Goal: Communication & Community: Answer question/provide support

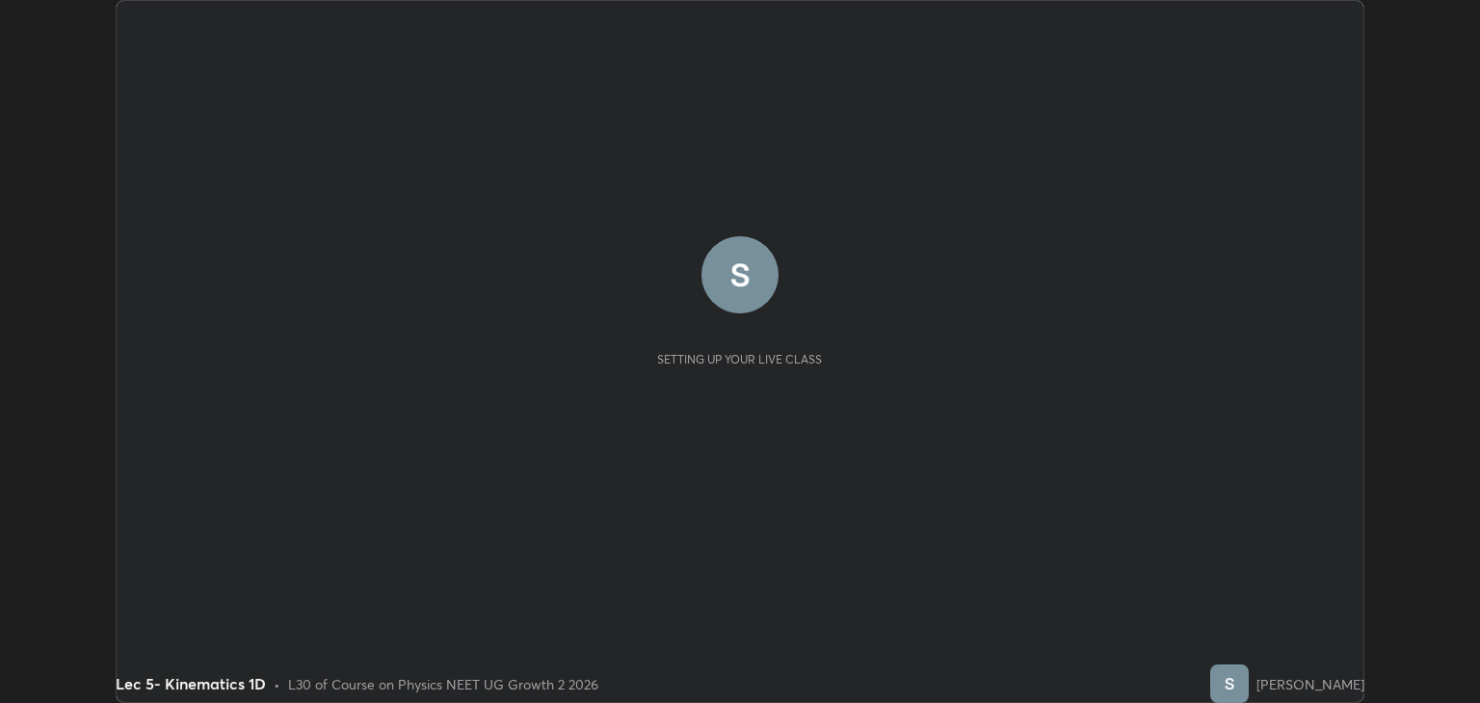
scroll to position [703, 1479]
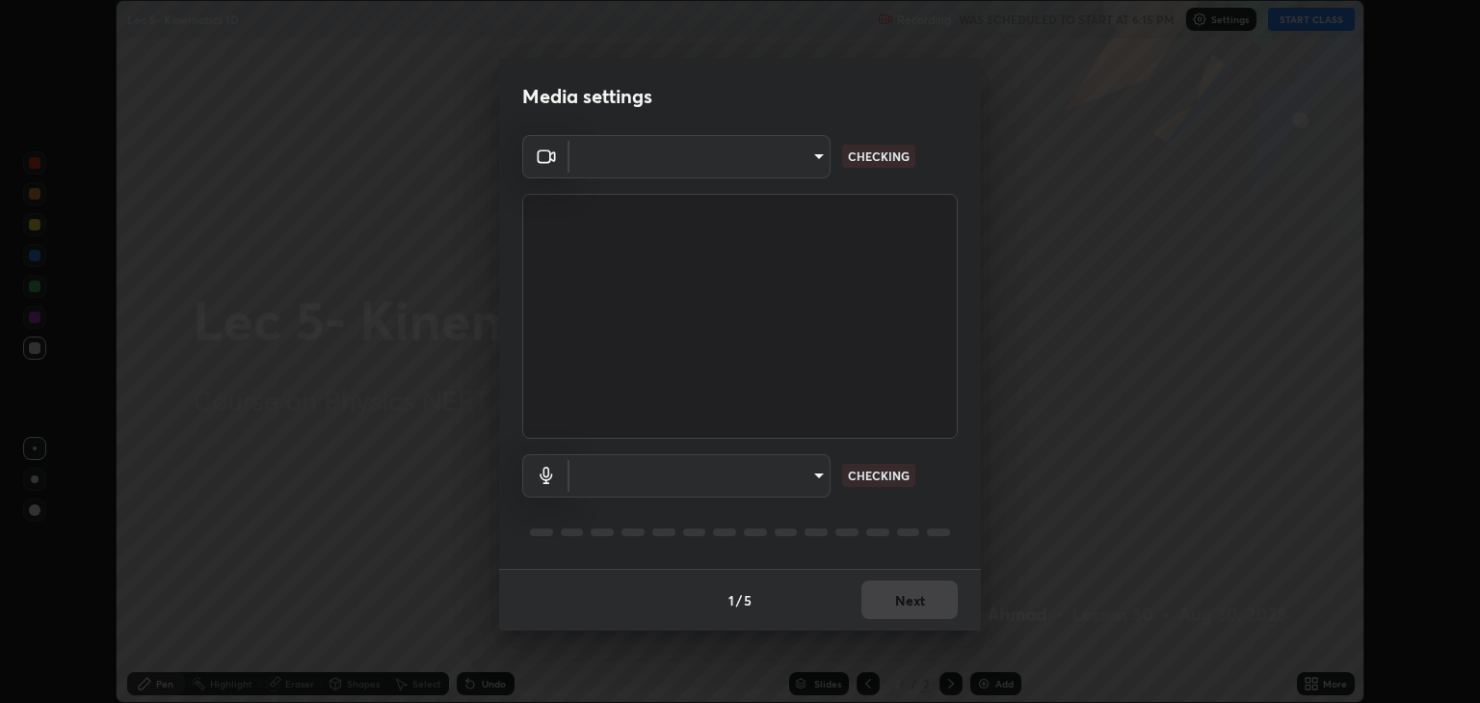
type input "6889e5757fad77820649456bc3a7e4ae290f4e048e3f3cb88d02d5782dedffd8"
type input "default"
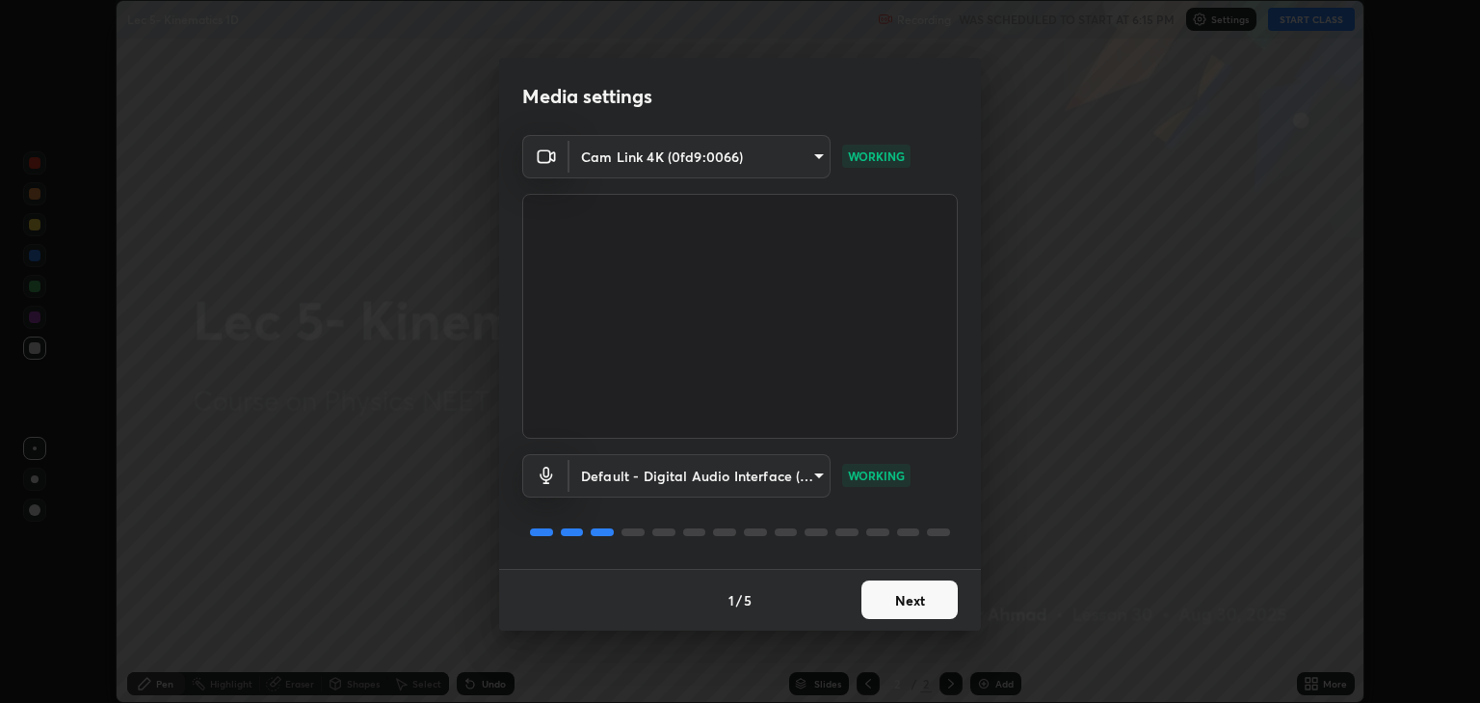
click at [910, 601] on button "Next" at bounding box center [910, 599] width 96 height 39
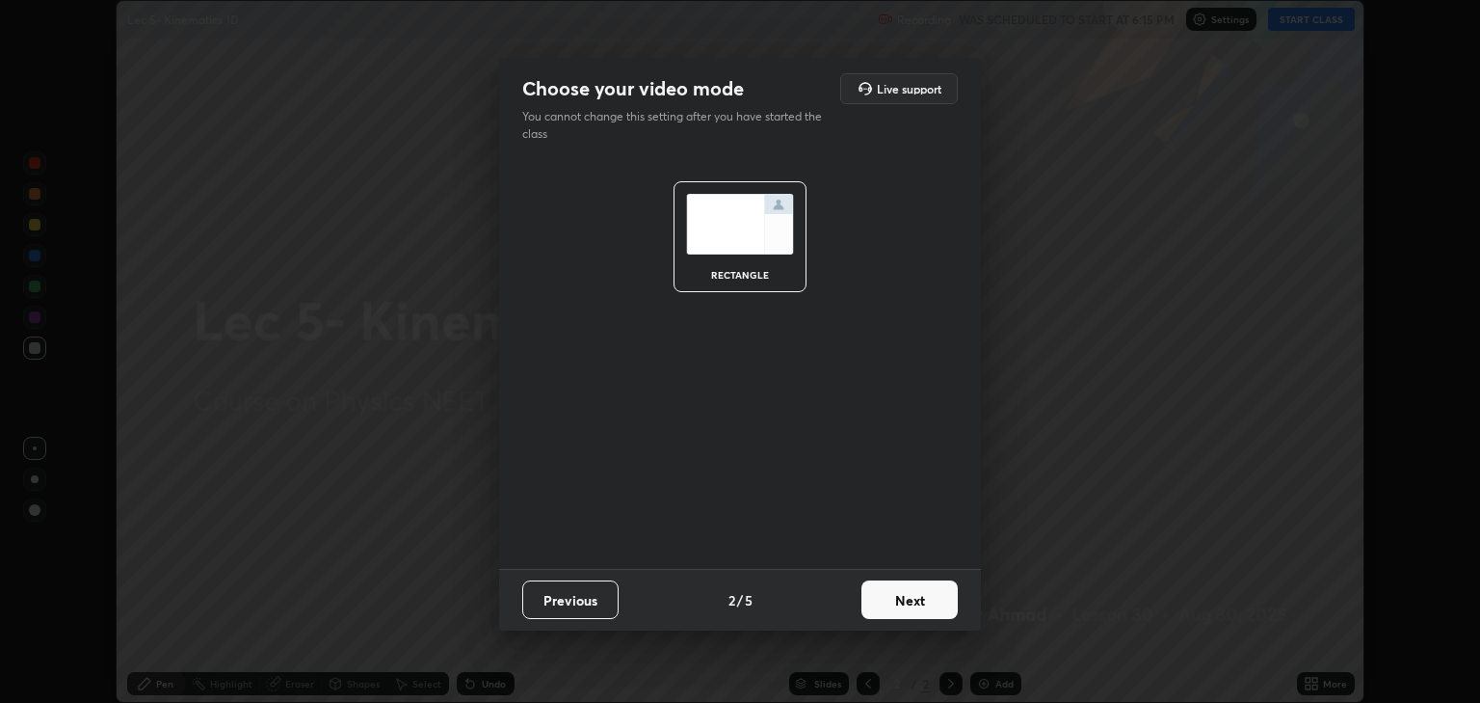
click at [911, 606] on button "Next" at bounding box center [910, 599] width 96 height 39
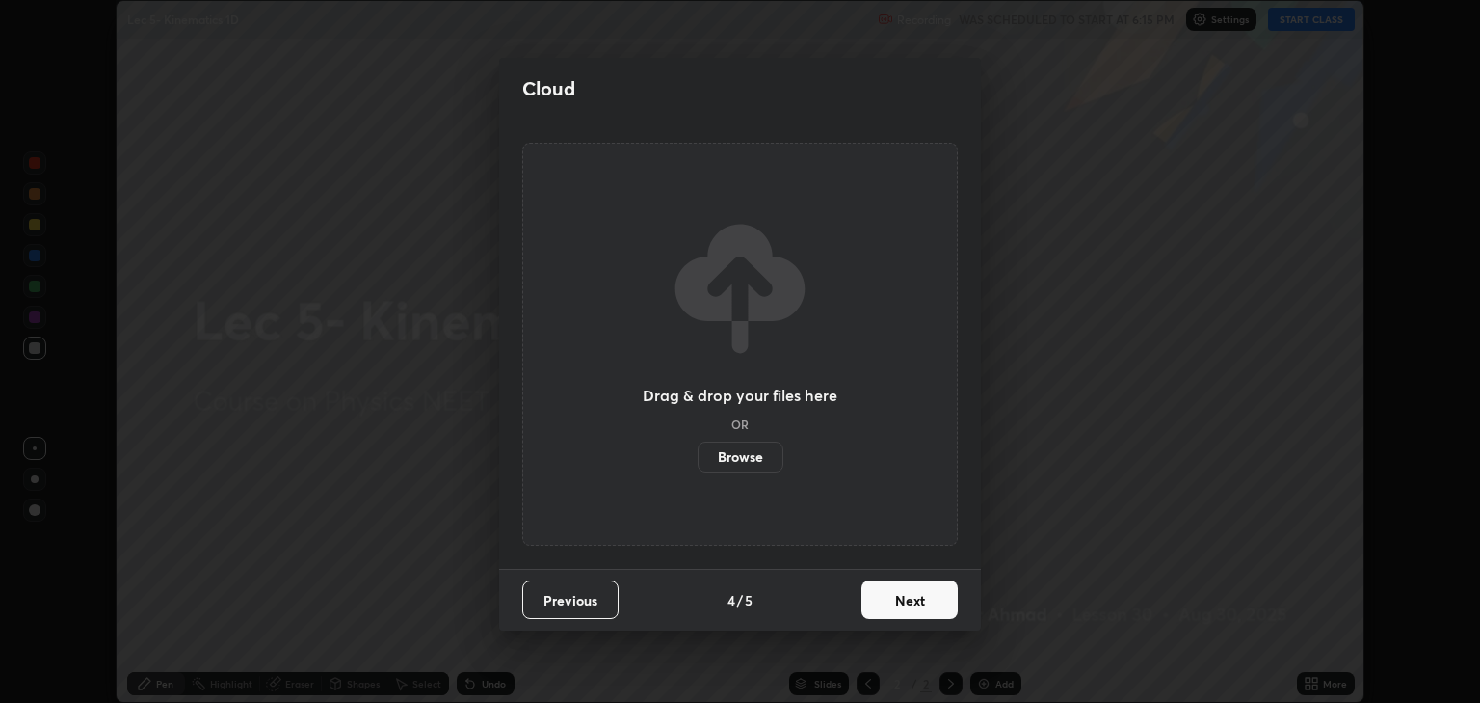
click at [909, 611] on button "Next" at bounding box center [910, 599] width 96 height 39
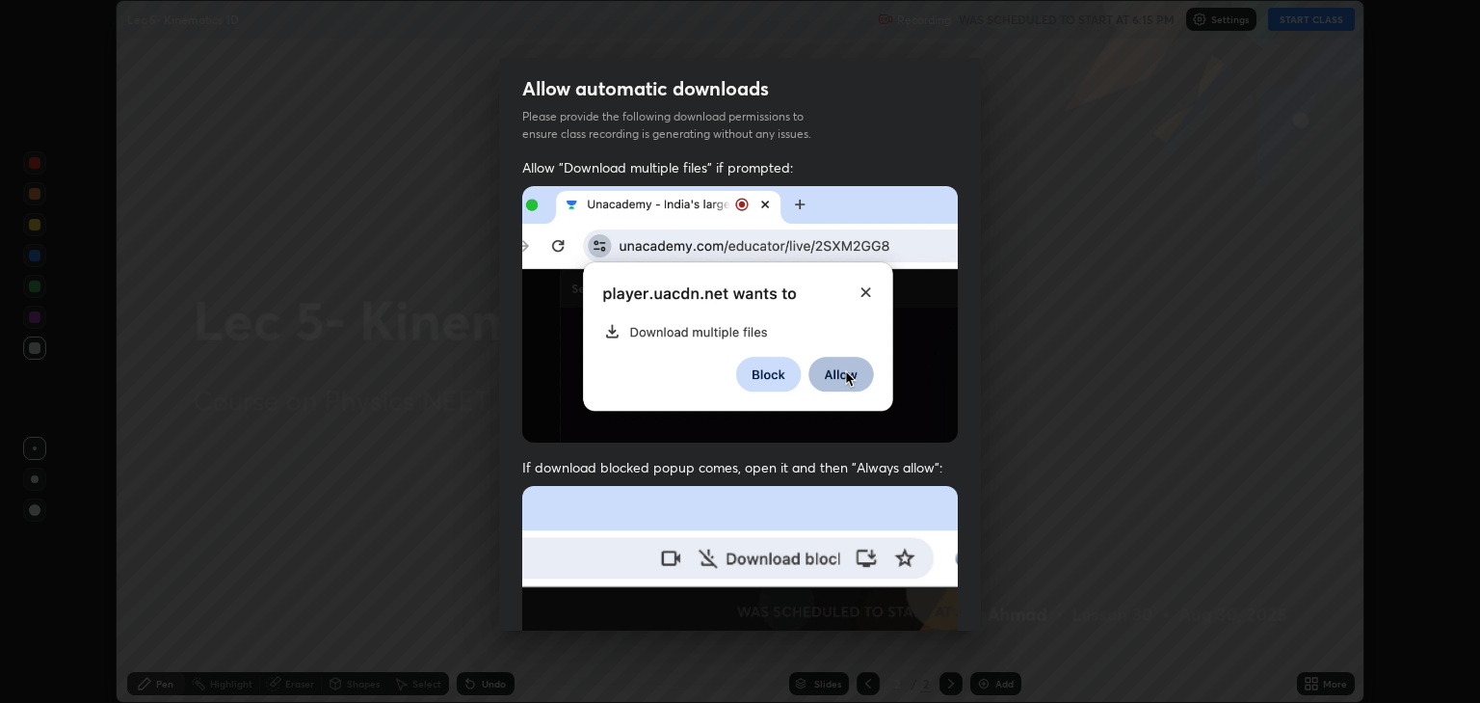
click at [913, 607] on img at bounding box center [740, 696] width 436 height 421
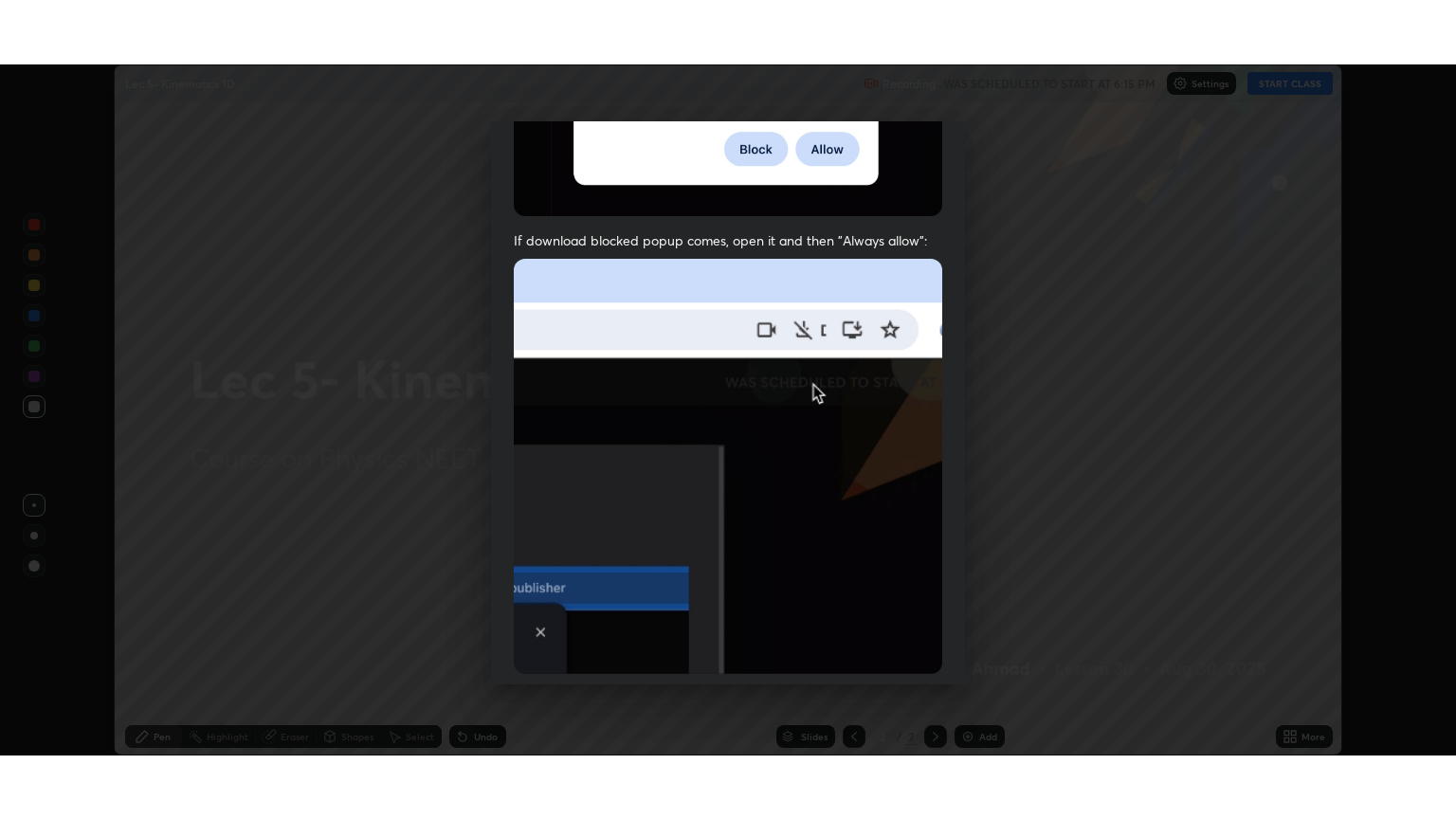
scroll to position [383, 0]
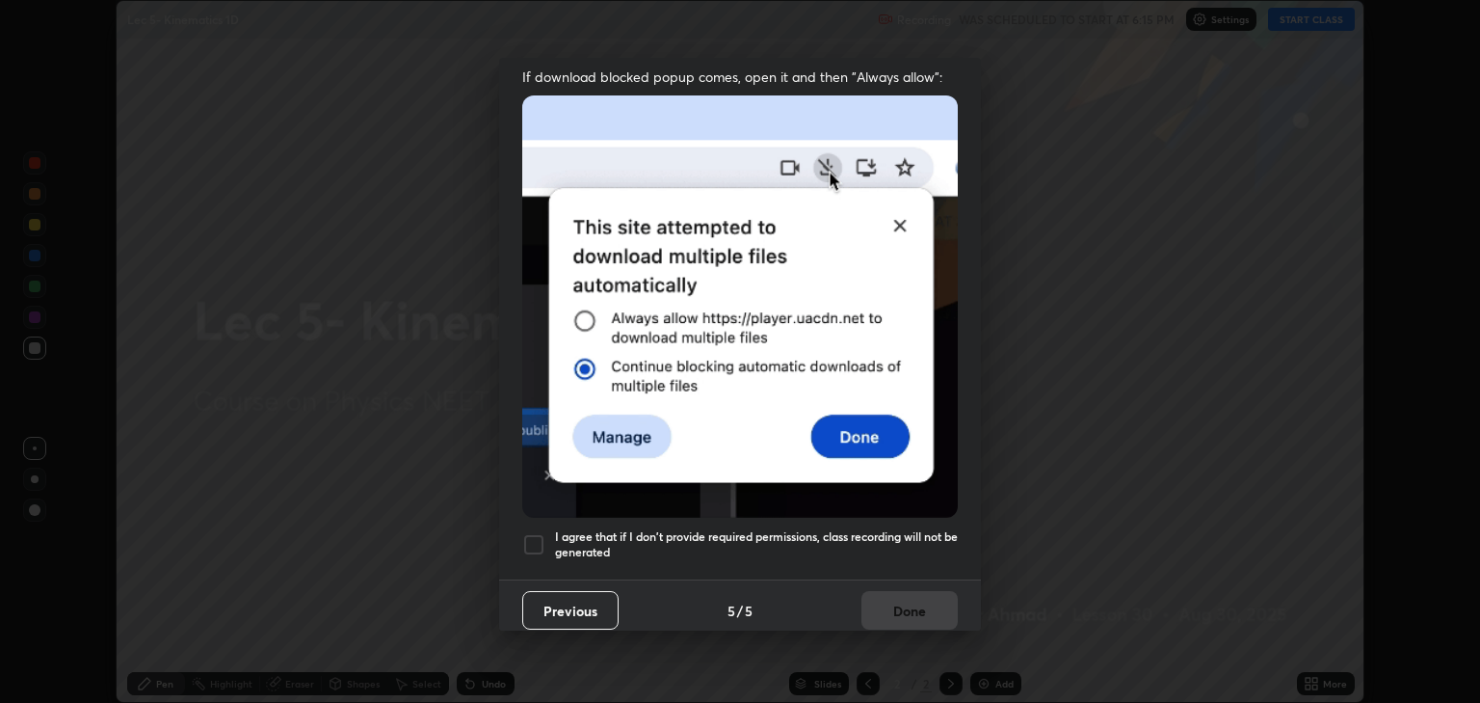
click at [534, 533] on div at bounding box center [533, 544] width 23 height 23
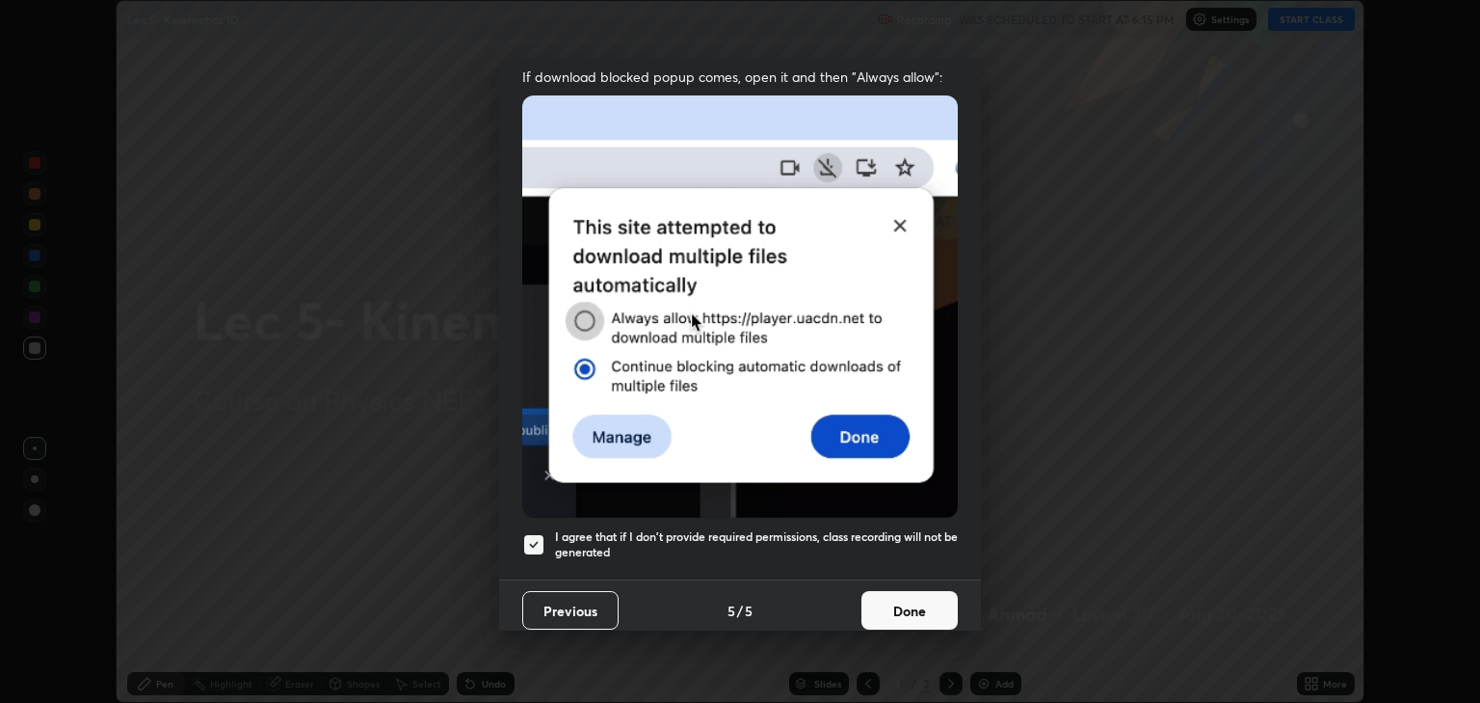
click at [931, 600] on button "Done" at bounding box center [910, 610] width 96 height 39
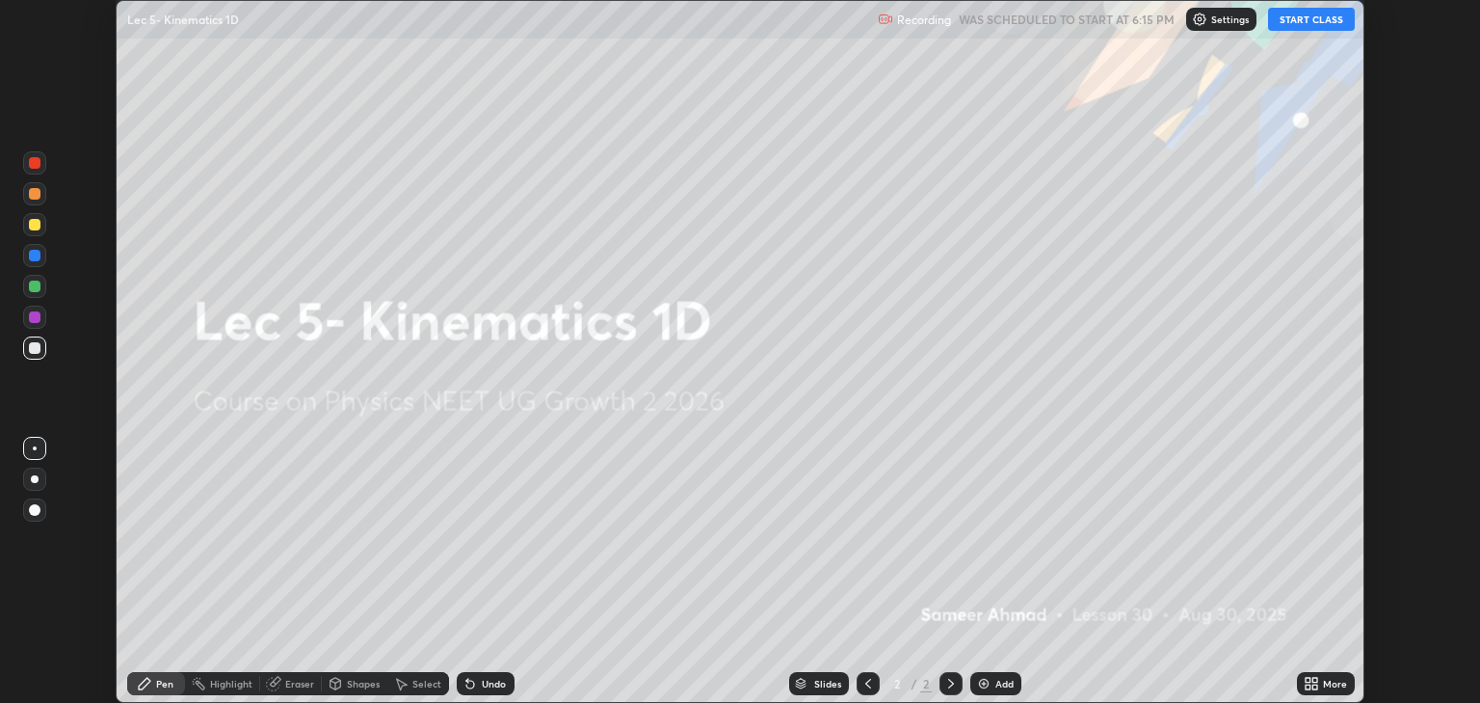
click at [1305, 25] on button "START CLASS" at bounding box center [1311, 19] width 87 height 23
click at [1328, 679] on div "More" at bounding box center [1335, 684] width 24 height 10
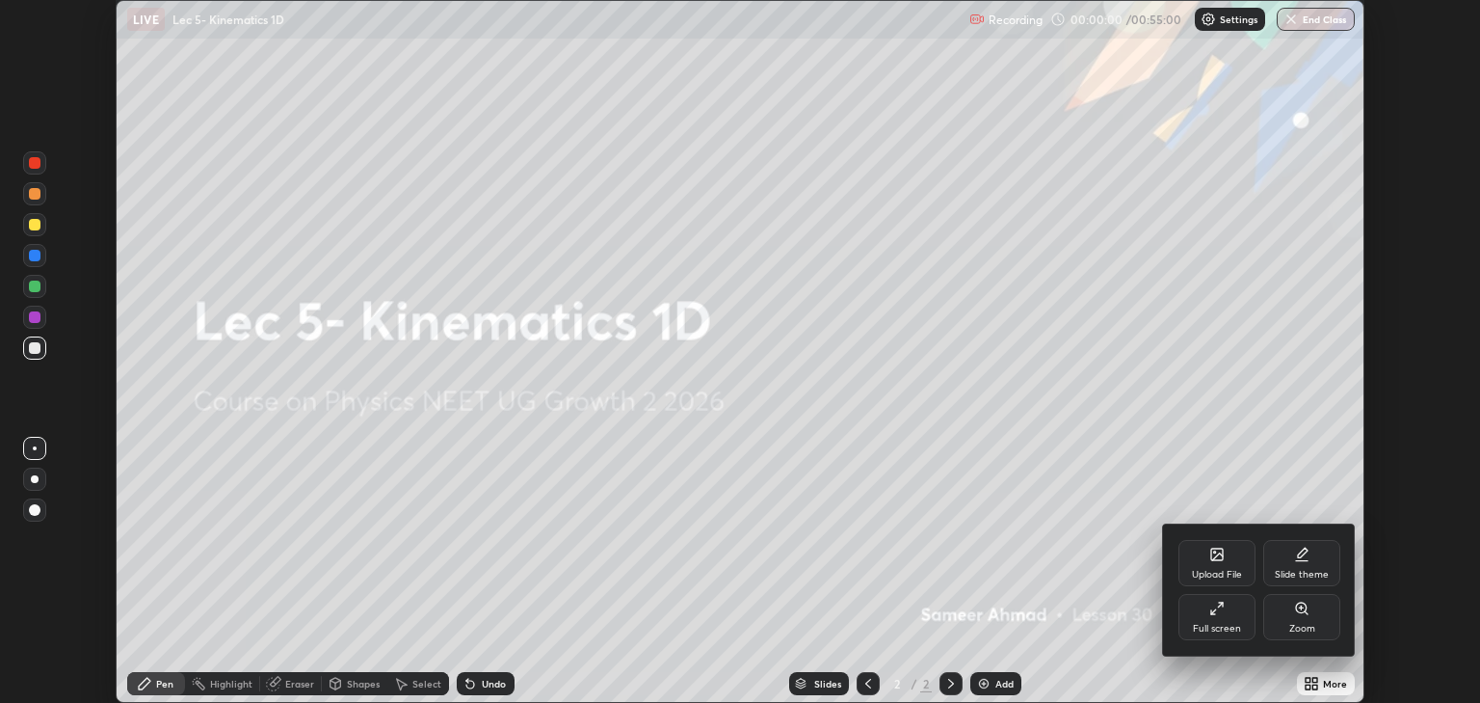
click at [1209, 615] on div "Full screen" at bounding box center [1217, 617] width 77 height 46
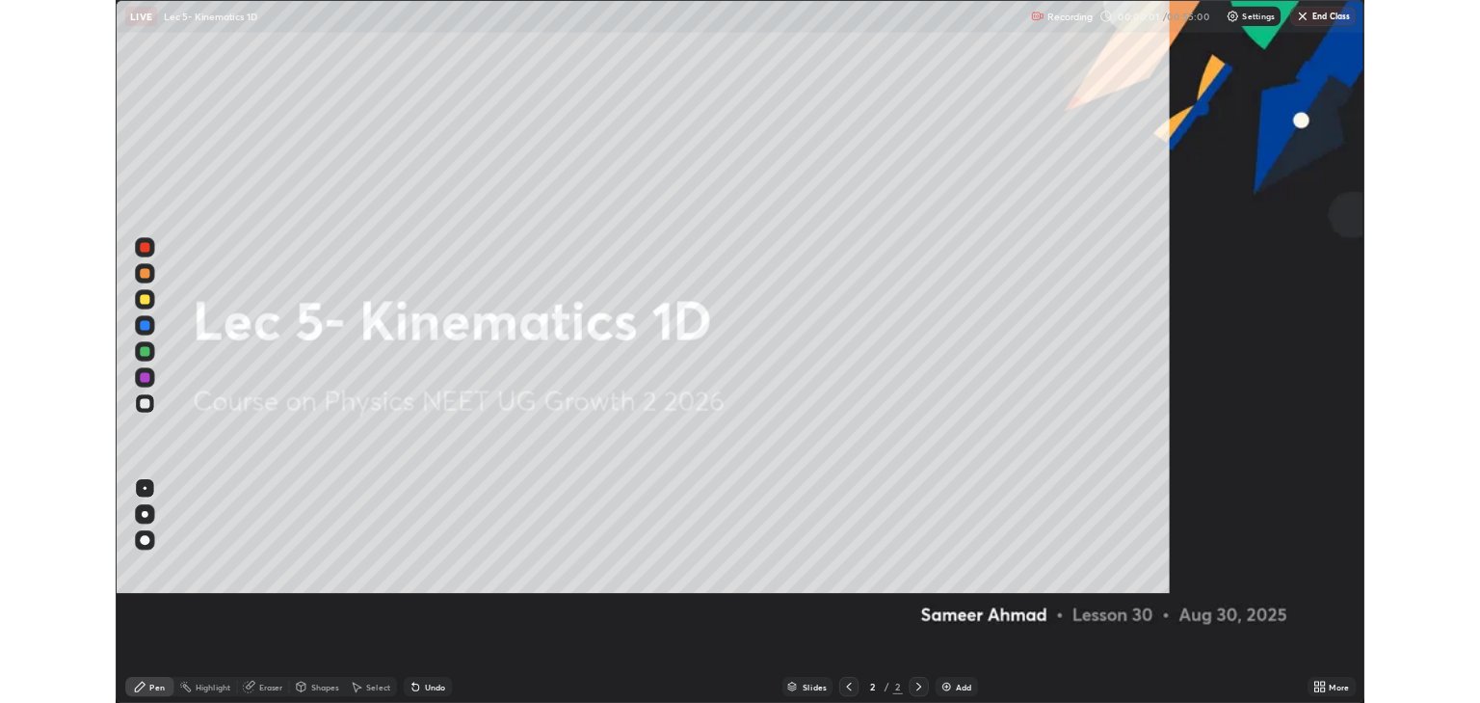
scroll to position [833, 1480]
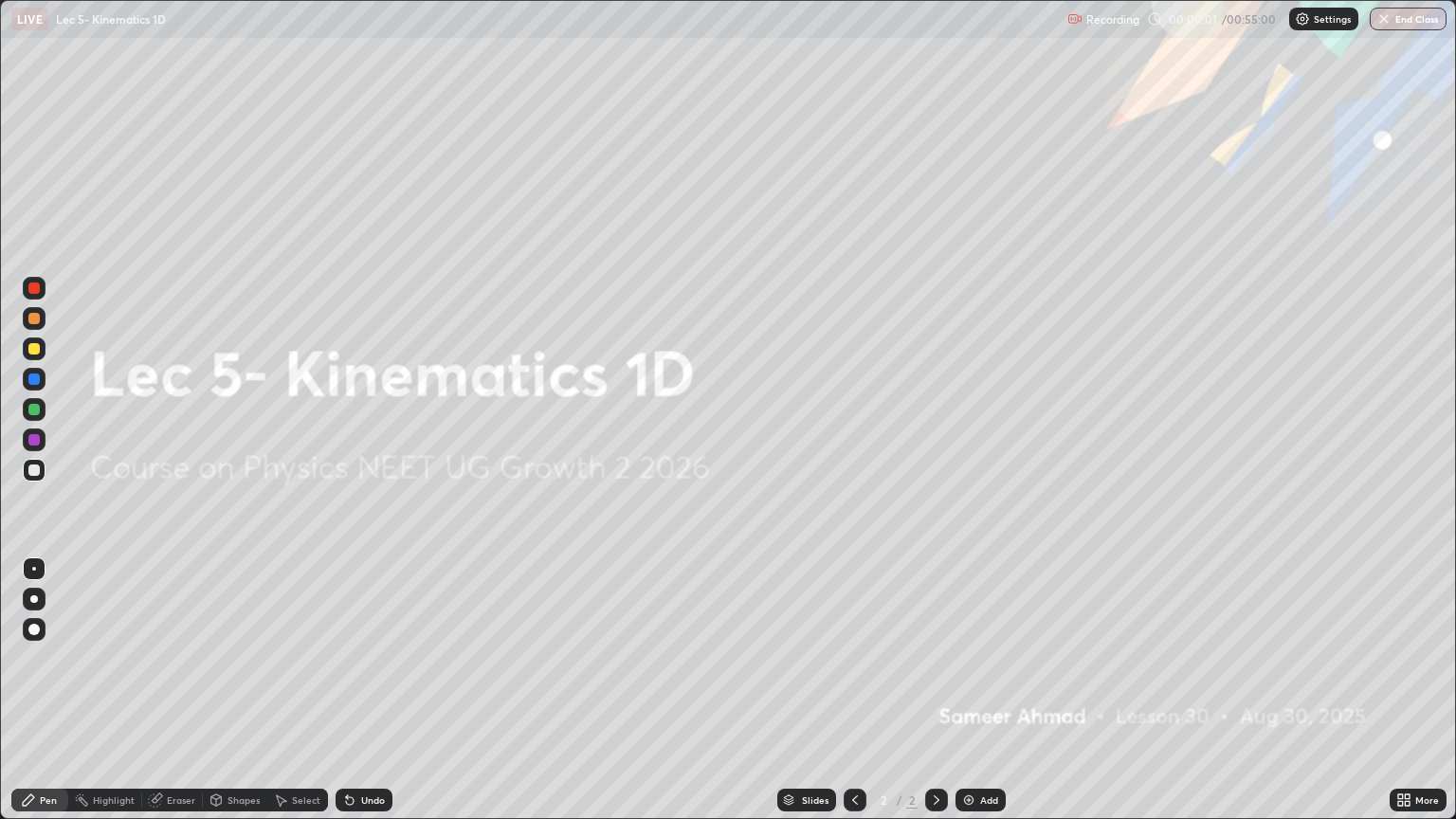
click at [1000, 690] on div "Add" at bounding box center [980, 799] width 50 height 23
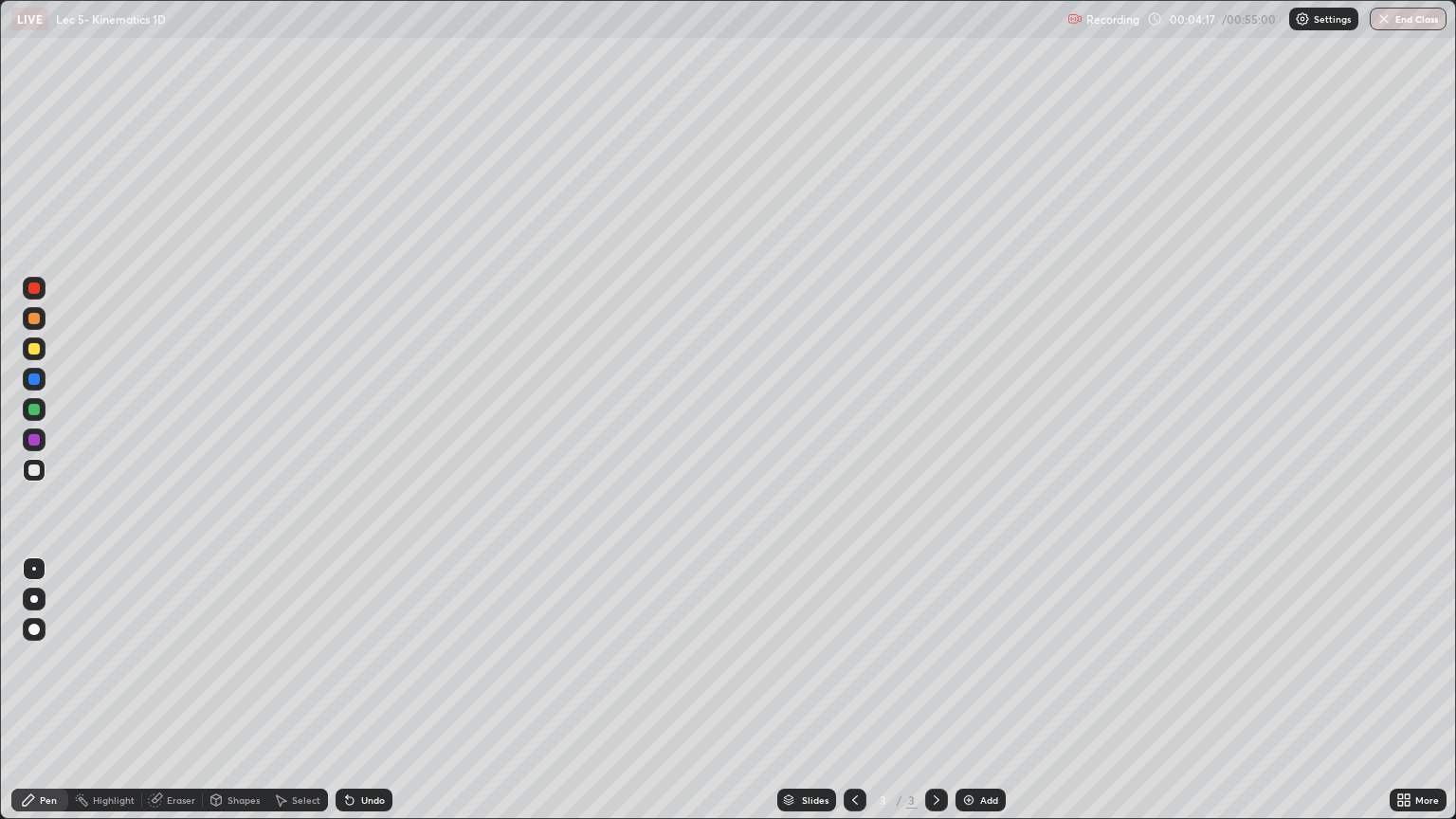
click at [977, 690] on div "Add" at bounding box center [980, 799] width 50 height 23
click at [354, 690] on icon at bounding box center [349, 799] width 15 height 15
click at [362, 690] on div "Undo" at bounding box center [364, 799] width 57 height 23
click at [364, 690] on div "Undo" at bounding box center [364, 799] width 57 height 23
click at [360, 690] on div "Undo" at bounding box center [364, 799] width 57 height 23
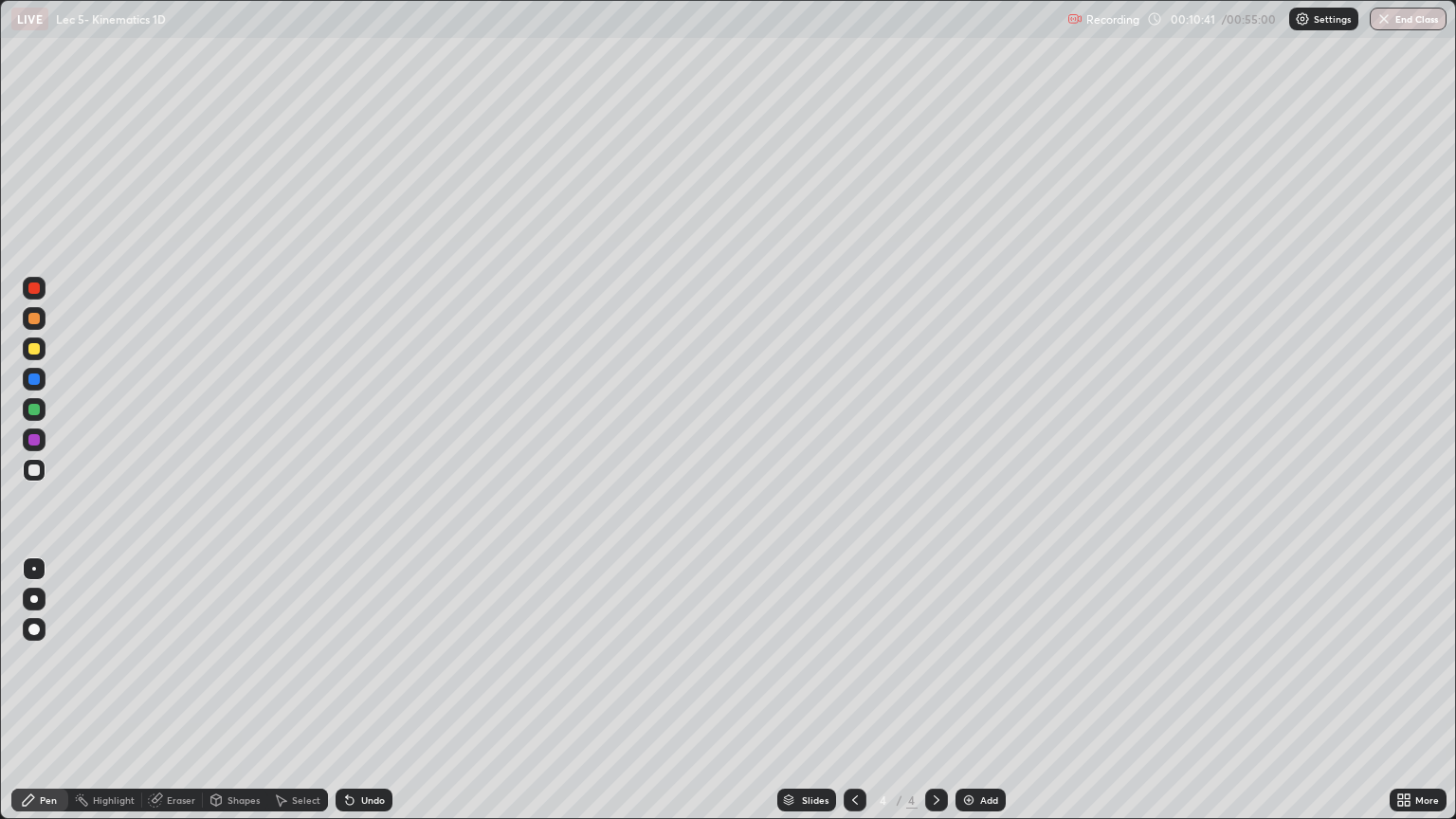
click at [981, 690] on div "Add" at bounding box center [990, 800] width 18 height 10
click at [377, 690] on div "Undo" at bounding box center [373, 800] width 24 height 10
click at [370, 690] on div "Undo" at bounding box center [373, 800] width 24 height 10
click at [372, 690] on div "Undo" at bounding box center [364, 799] width 57 height 23
click at [850, 690] on icon at bounding box center [855, 799] width 15 height 15
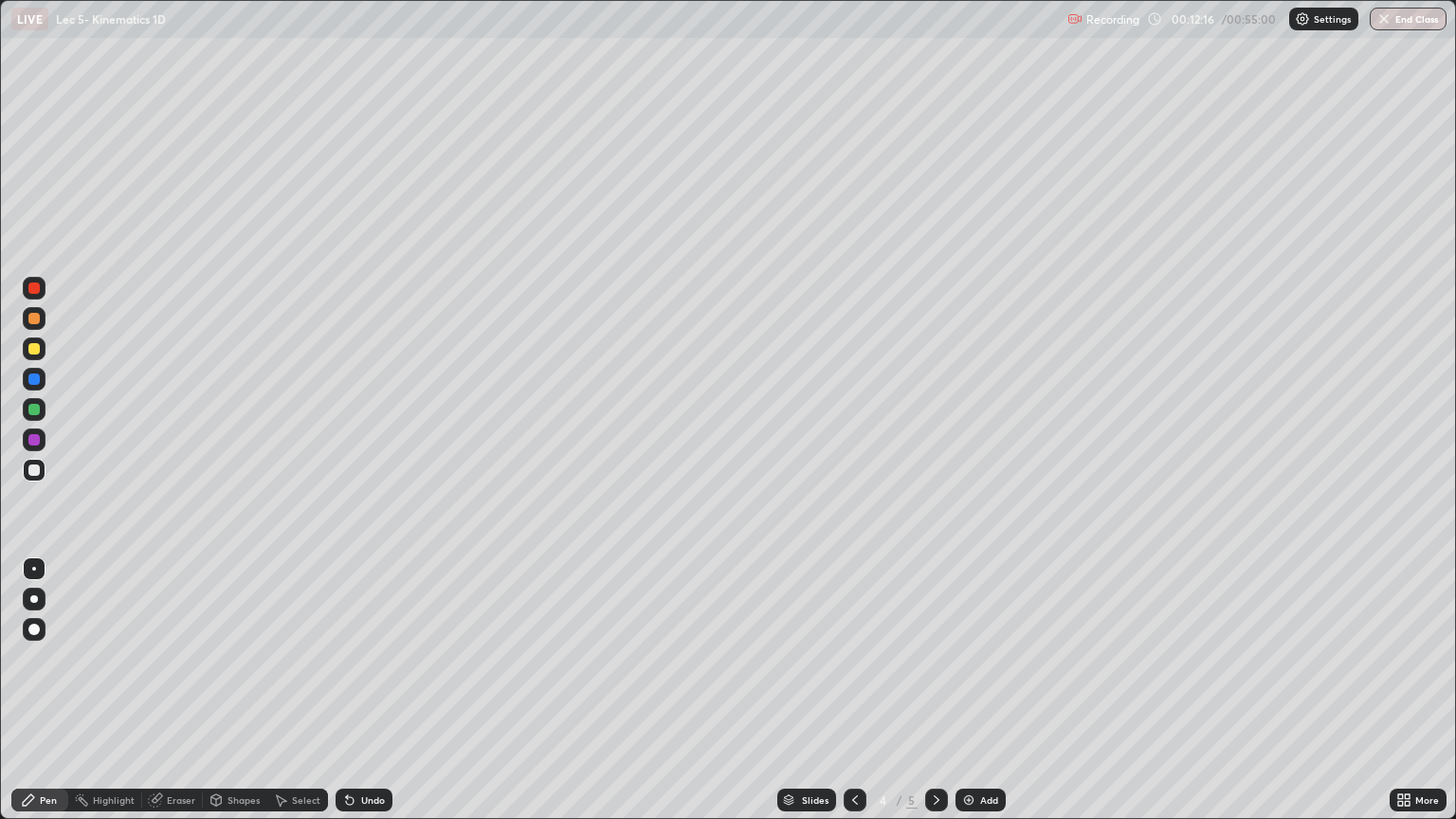
click at [935, 690] on icon at bounding box center [937, 799] width 15 height 15
click at [984, 690] on div "Add" at bounding box center [990, 800] width 18 height 10
click at [296, 690] on div "Select" at bounding box center [306, 800] width 29 height 10
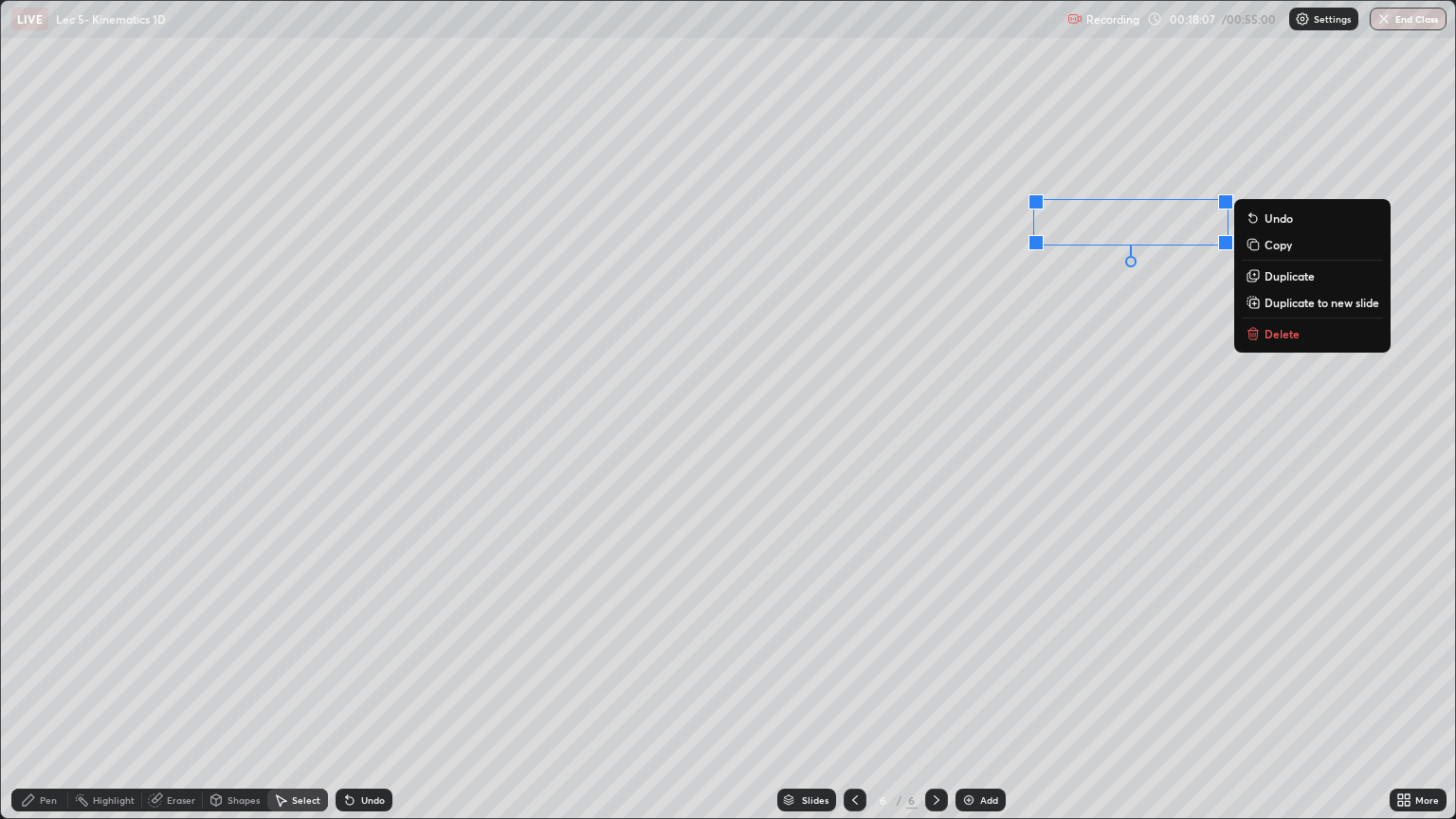
click at [26, 690] on icon at bounding box center [29, 800] width 12 height 12
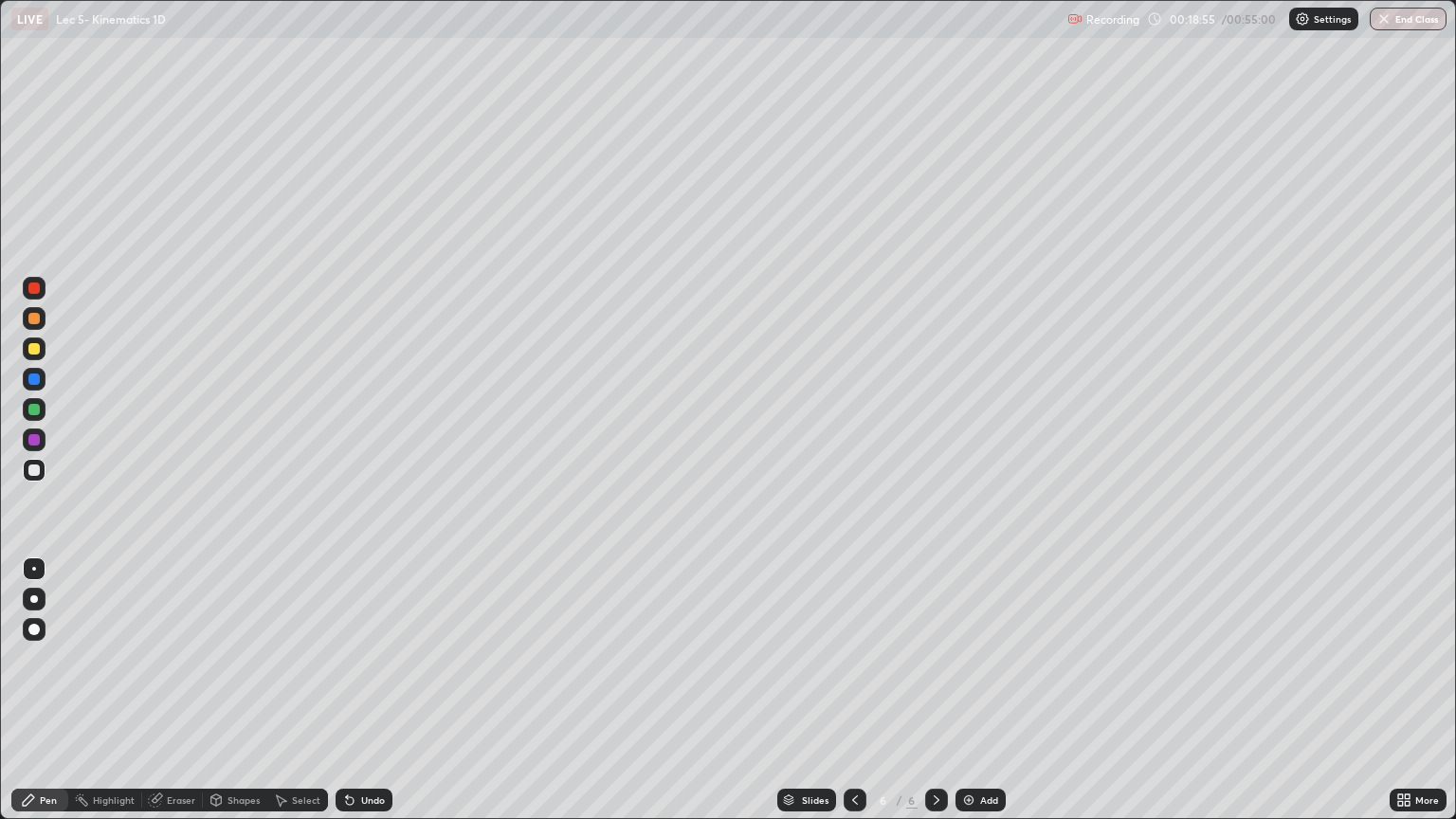
click at [978, 690] on div "Add" at bounding box center [980, 799] width 50 height 23
click at [35, 412] on div at bounding box center [34, 410] width 12 height 12
click at [158, 690] on icon at bounding box center [154, 800] width 13 height 13
click at [36, 690] on div "Pen" at bounding box center [40, 799] width 57 height 23
click at [974, 690] on img at bounding box center [968, 799] width 15 height 15
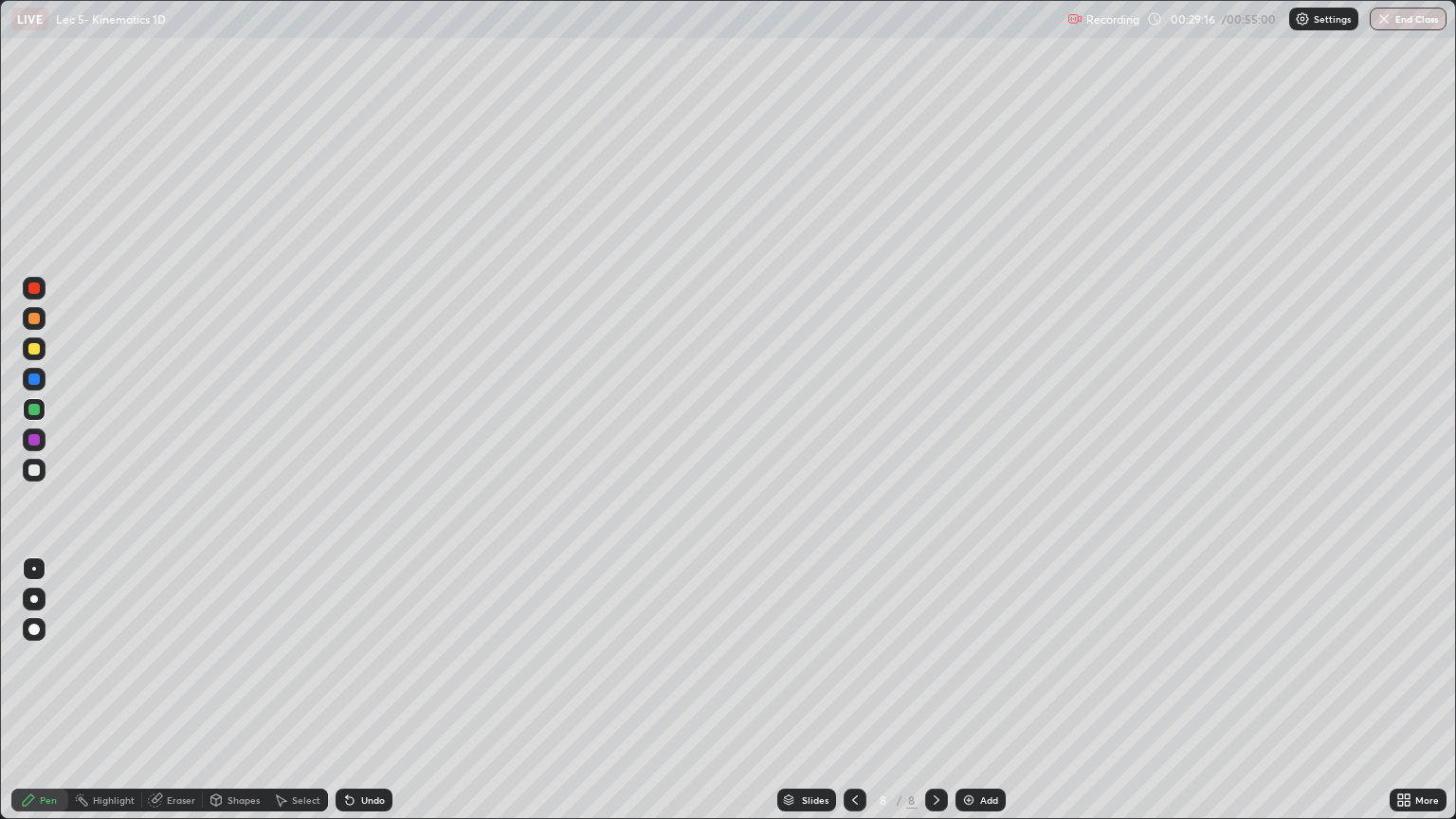
click at [981, 690] on div "Add" at bounding box center [990, 800] width 18 height 10
click at [982, 690] on div "Add" at bounding box center [980, 799] width 50 height 23
click at [981, 690] on div "Add" at bounding box center [990, 800] width 18 height 10
click at [988, 690] on div "Add" at bounding box center [990, 800] width 18 height 10
click at [976, 690] on div "Add" at bounding box center [980, 799] width 50 height 23
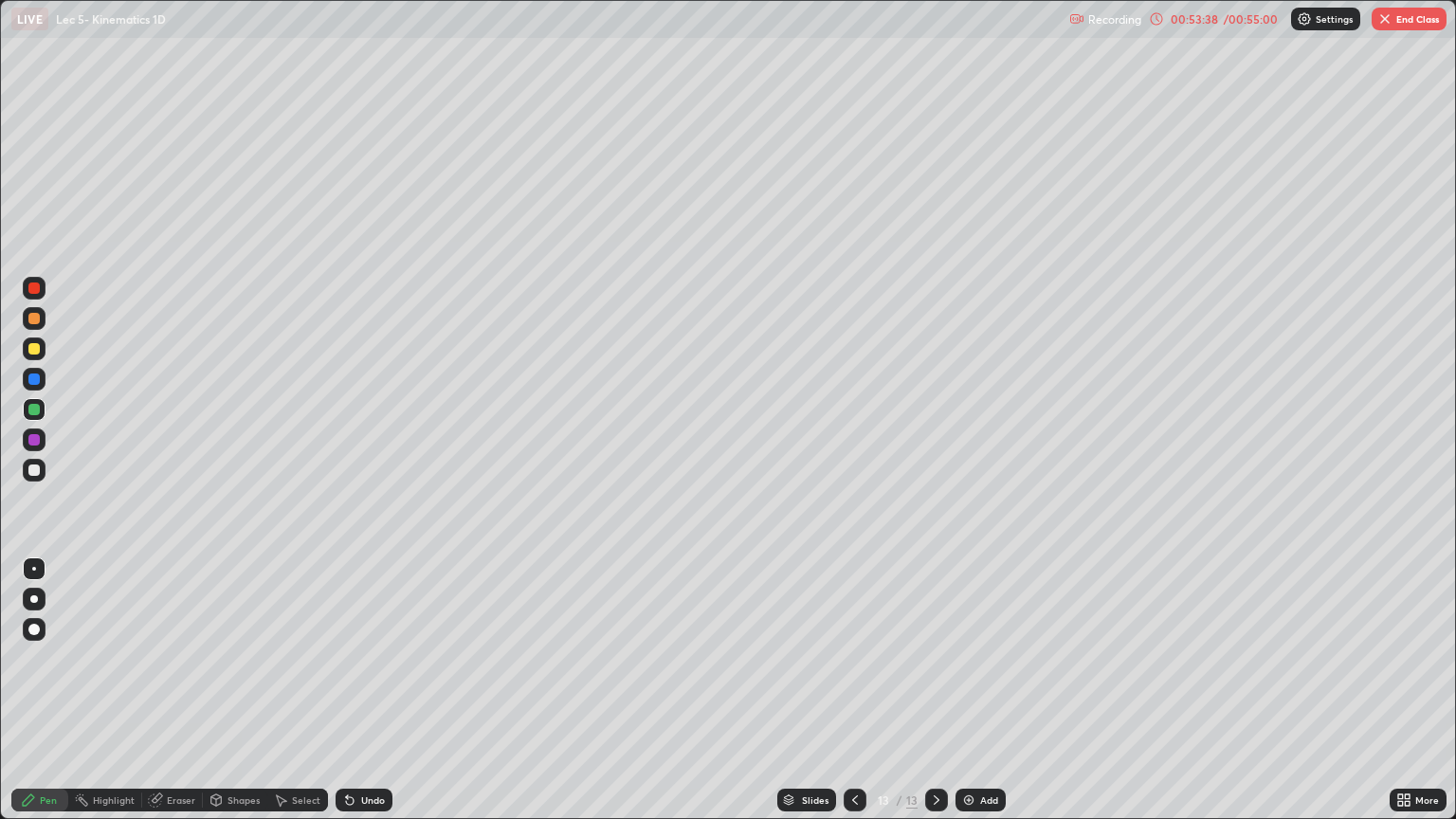
click at [229, 690] on div "Shapes" at bounding box center [243, 800] width 32 height 10
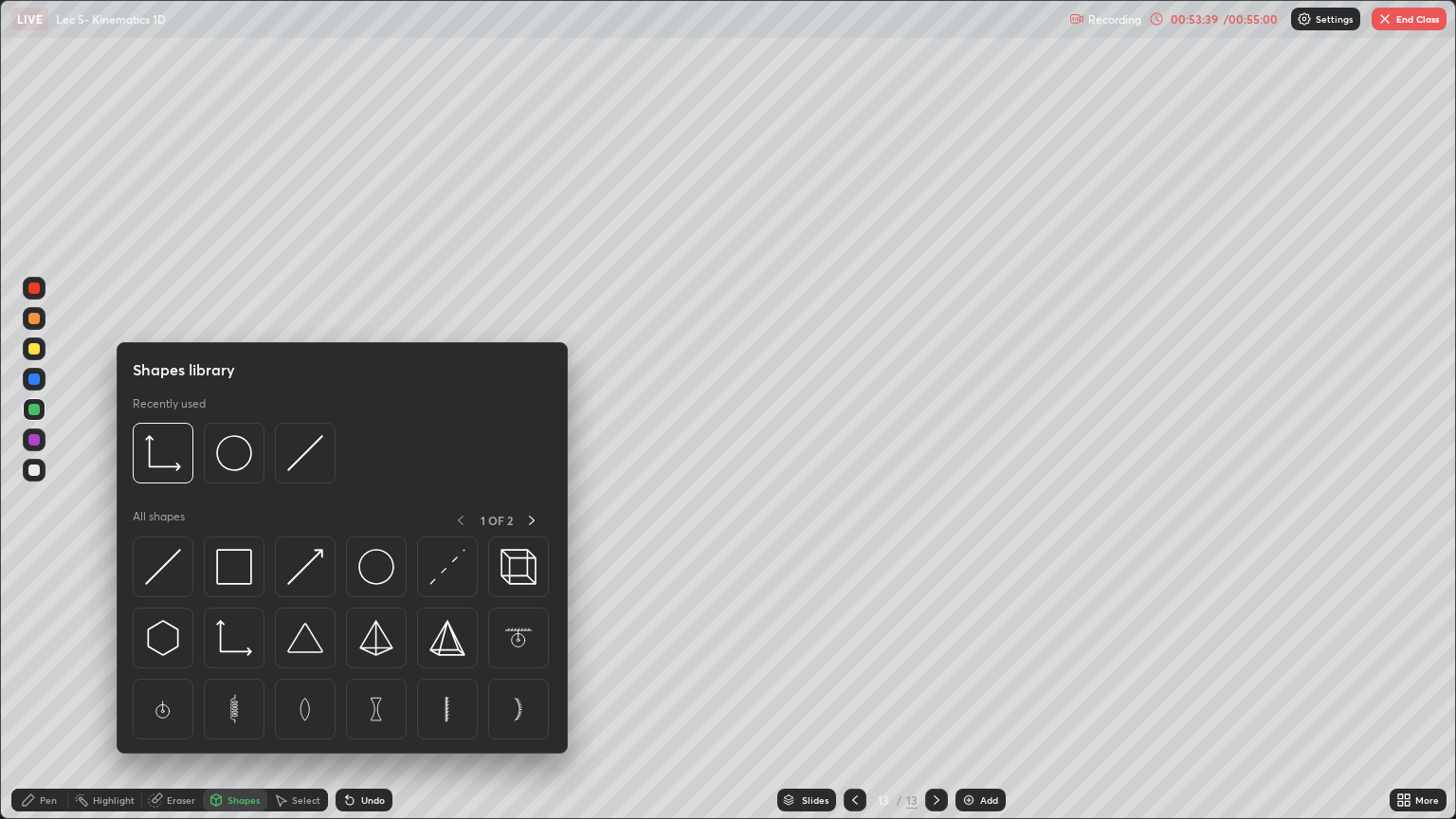
click at [183, 690] on div "Eraser" at bounding box center [181, 800] width 29 height 10
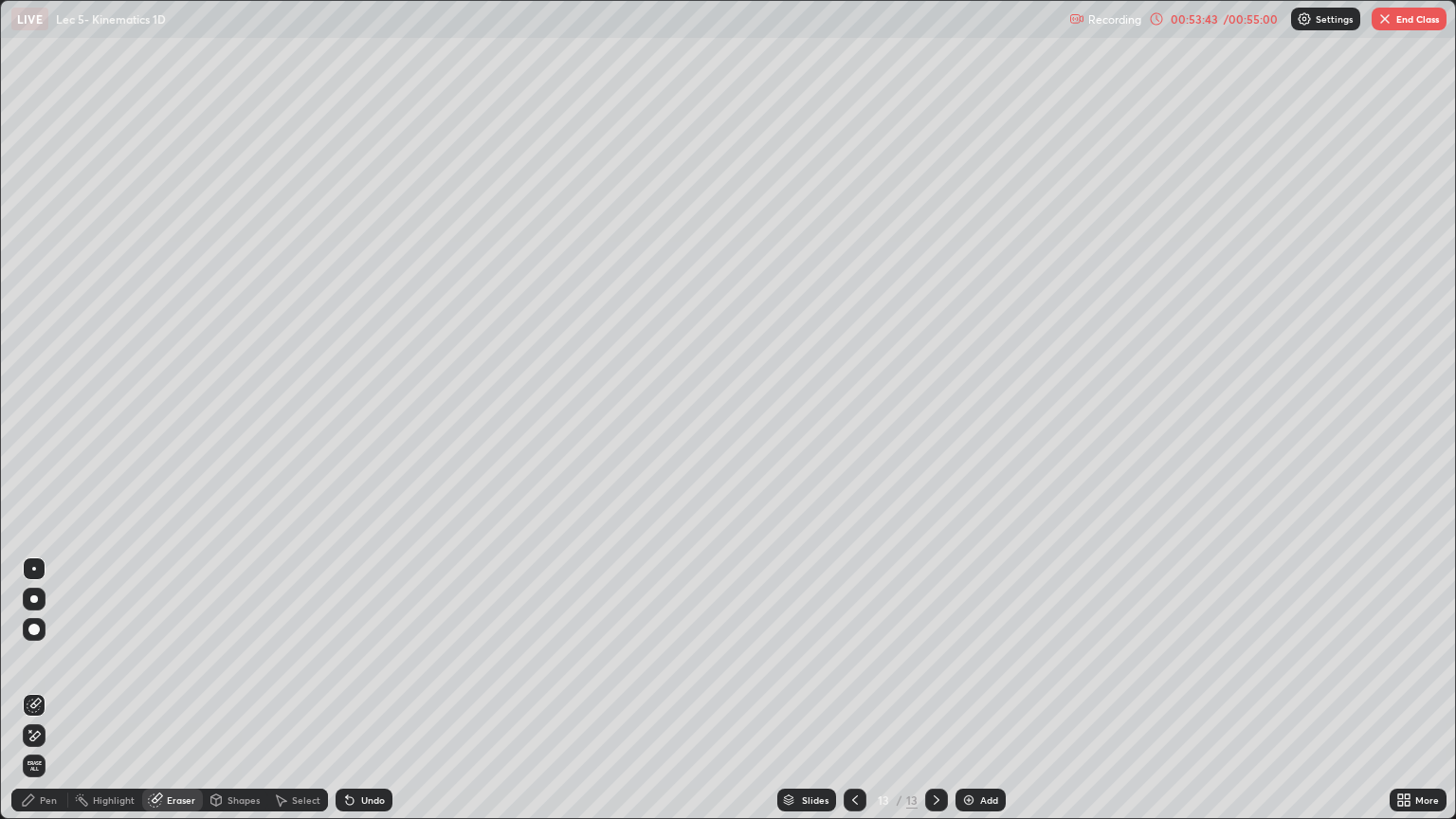
click at [298, 690] on div "Select" at bounding box center [306, 800] width 29 height 10
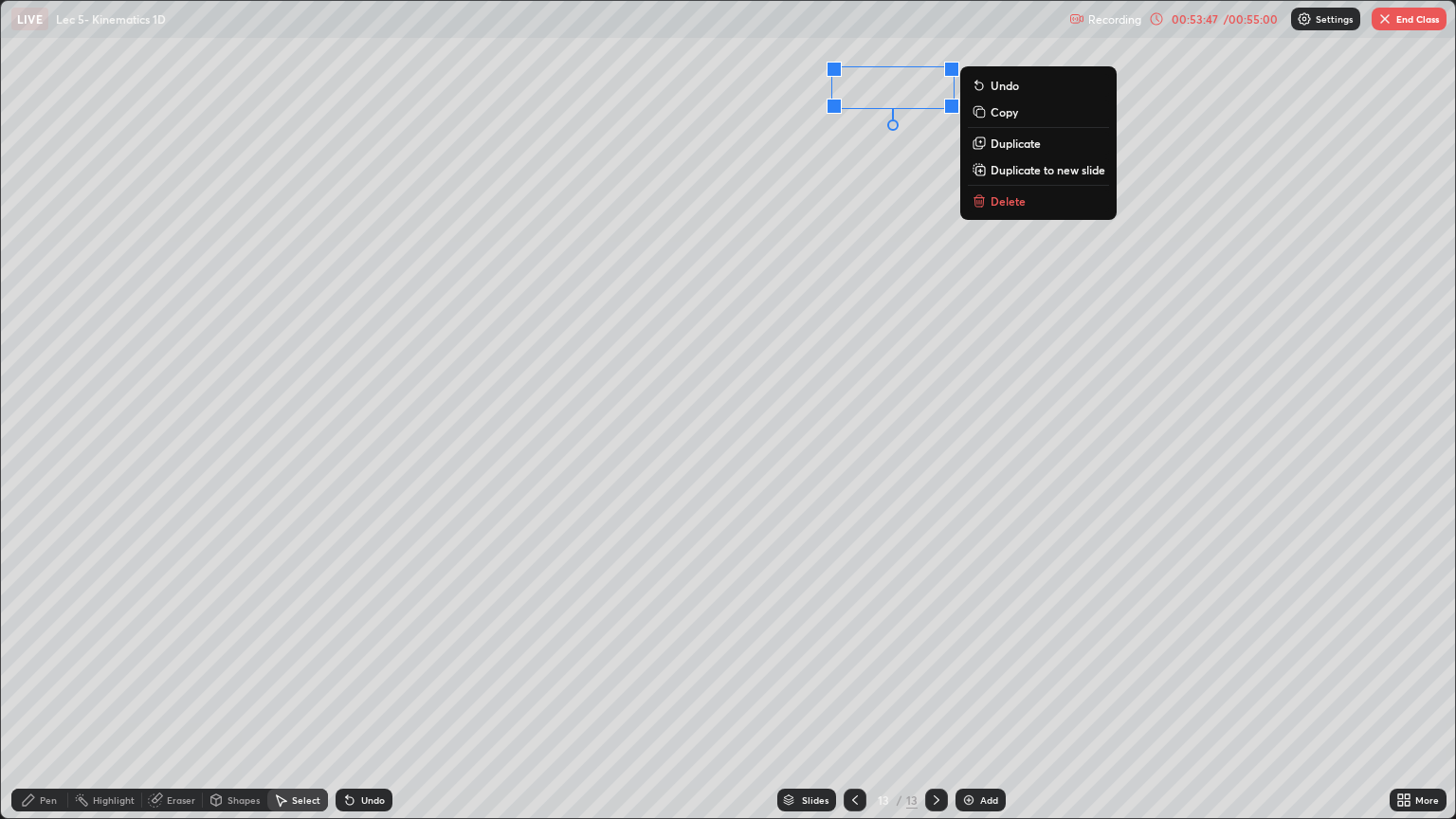
click at [871, 233] on div "0 ° Undo Copy Duplicate Duplicate to new slide Delete" at bounding box center [728, 409] width 1454 height 817
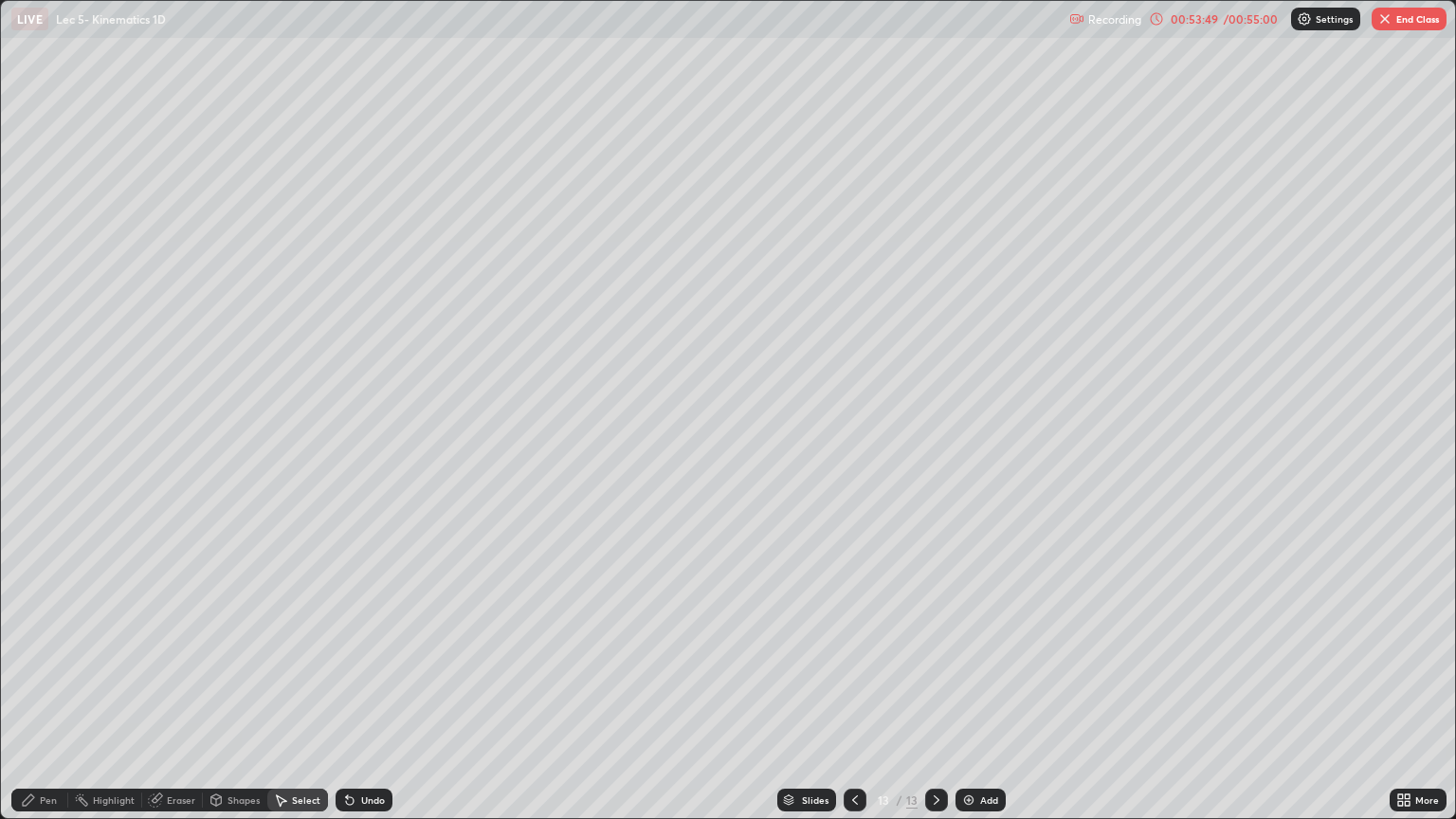
click at [34, 690] on icon at bounding box center [28, 799] width 15 height 15
click at [34, 466] on div at bounding box center [34, 470] width 12 height 12
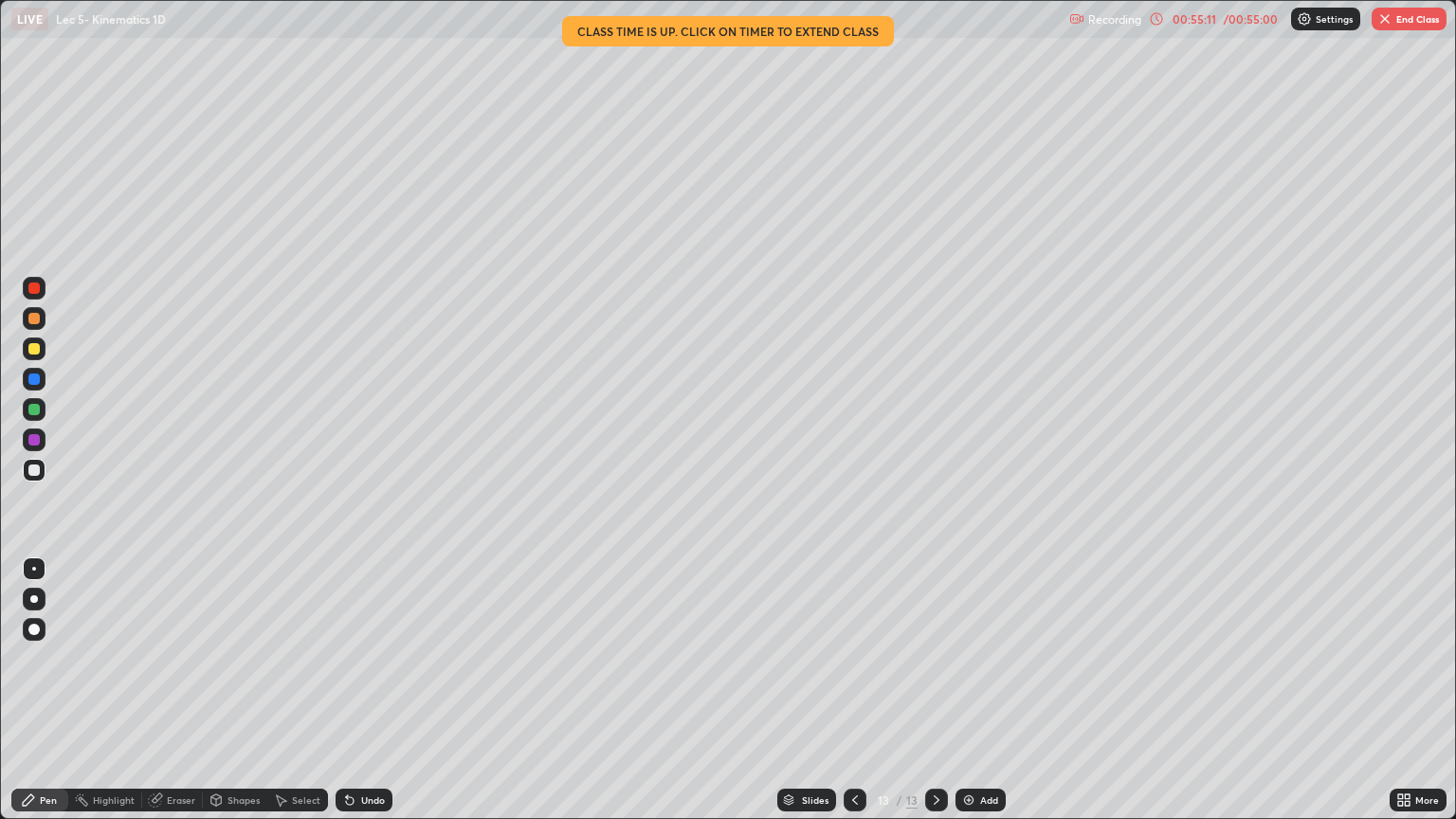
click at [1401, 24] on button "End Class" at bounding box center [1410, 19] width 75 height 23
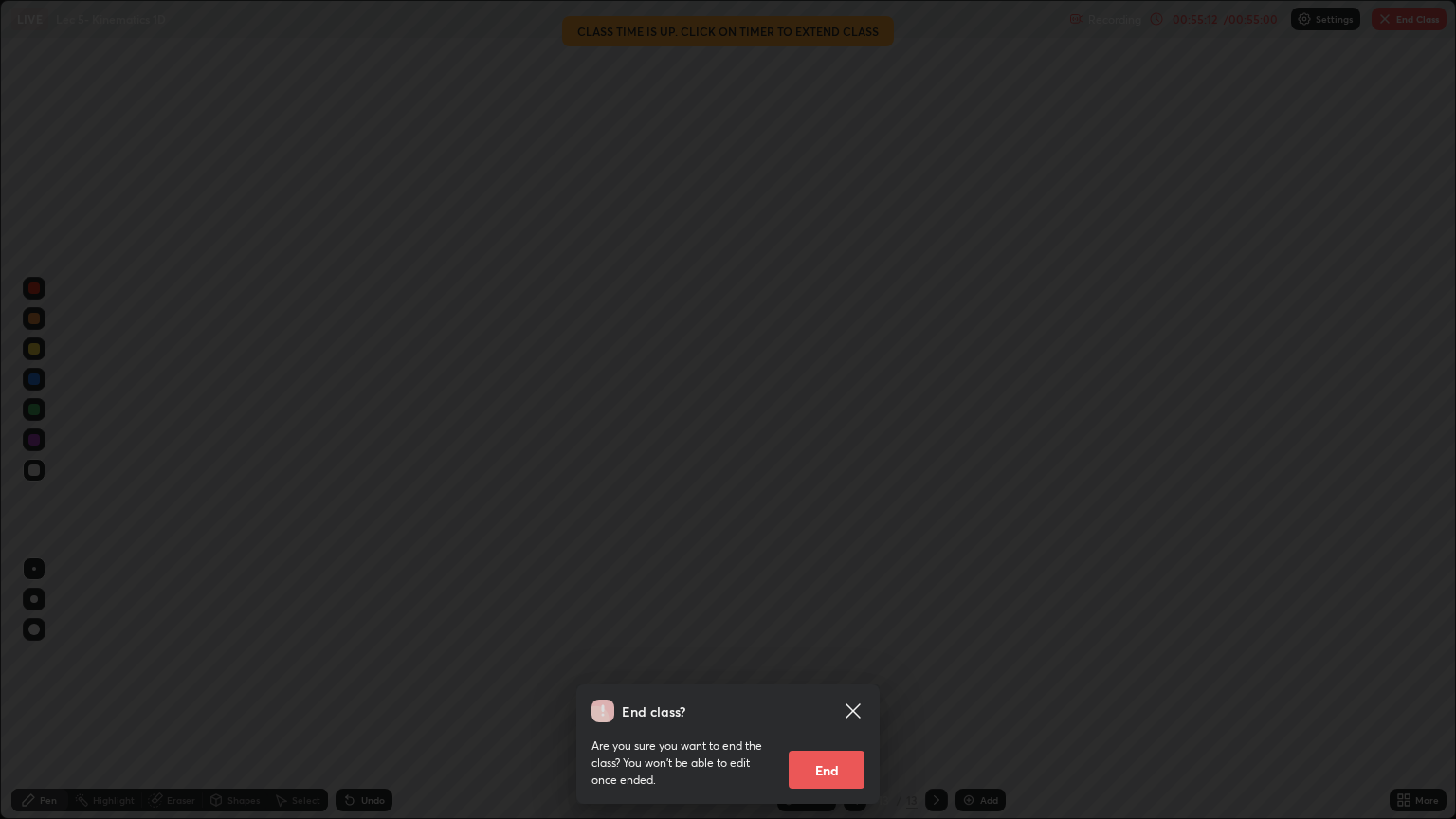
click at [836, 690] on button "End" at bounding box center [826, 769] width 76 height 38
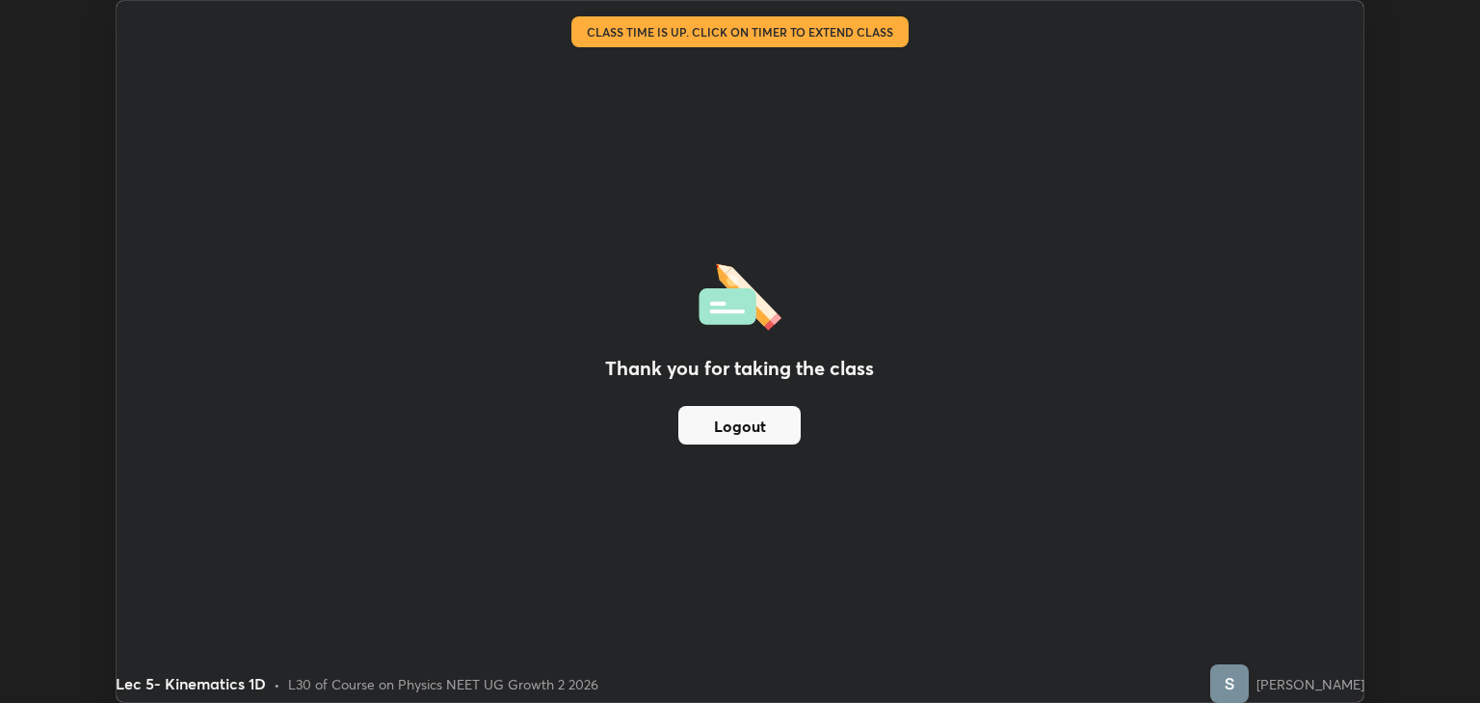
scroll to position [95675, 94898]
